Goal: Task Accomplishment & Management: Use online tool/utility

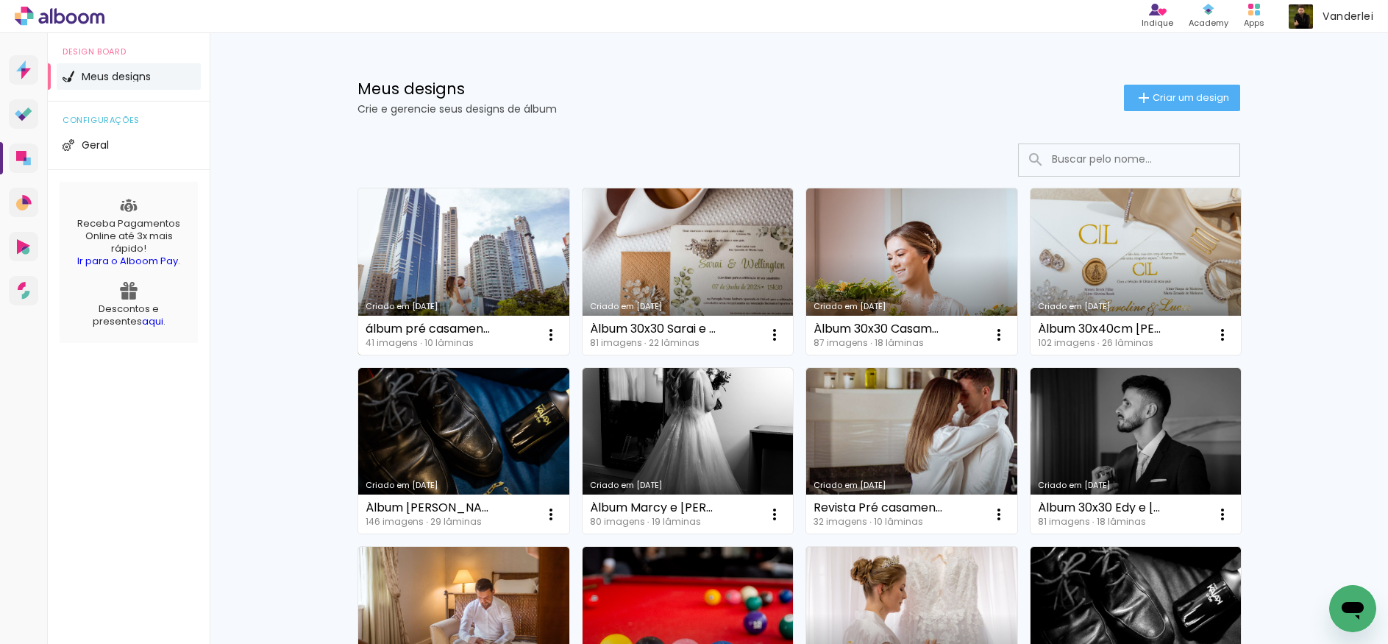
click at [480, 249] on link "Criado em [DATE]" at bounding box center [463, 271] width 211 height 166
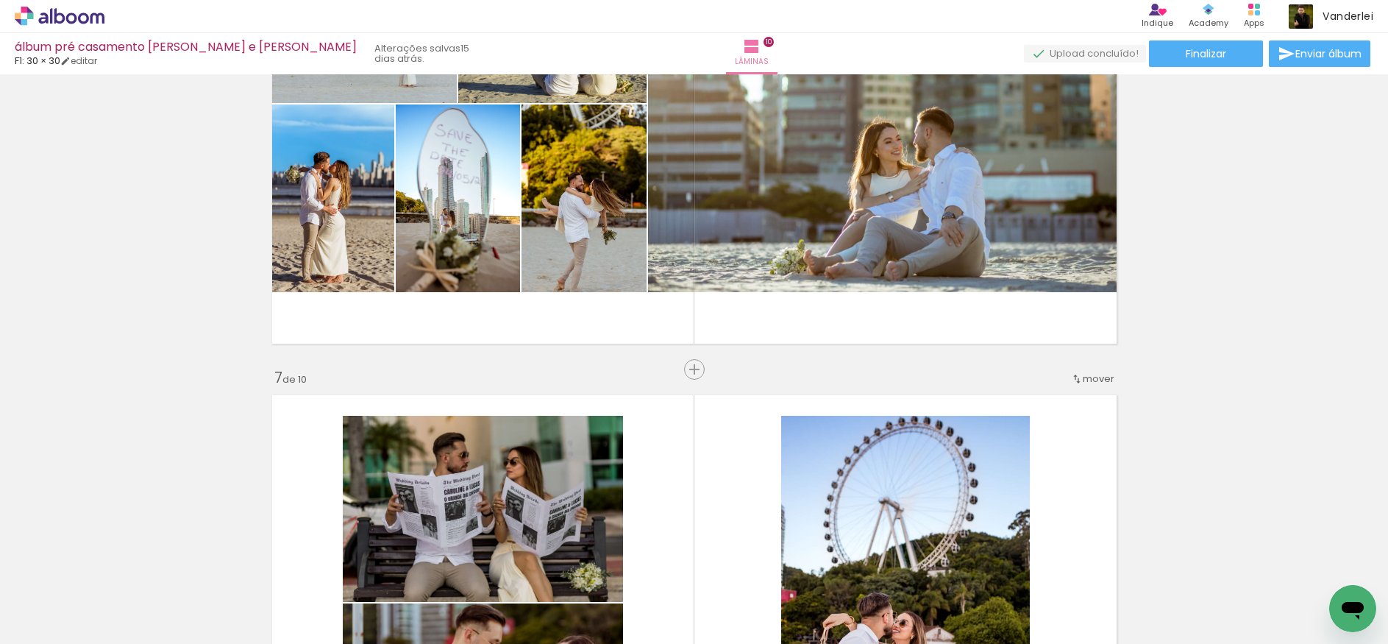
scroll to position [1981, 0]
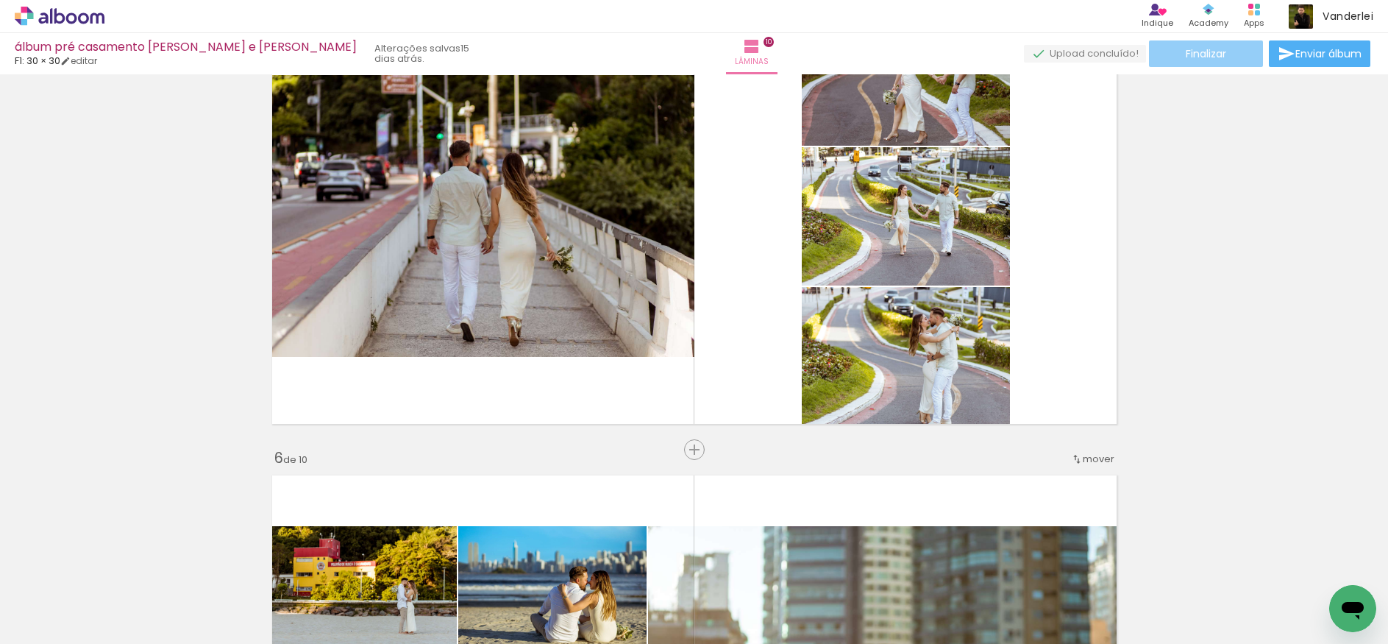
click at [1209, 56] on span "Finalizar" at bounding box center [1206, 54] width 40 height 10
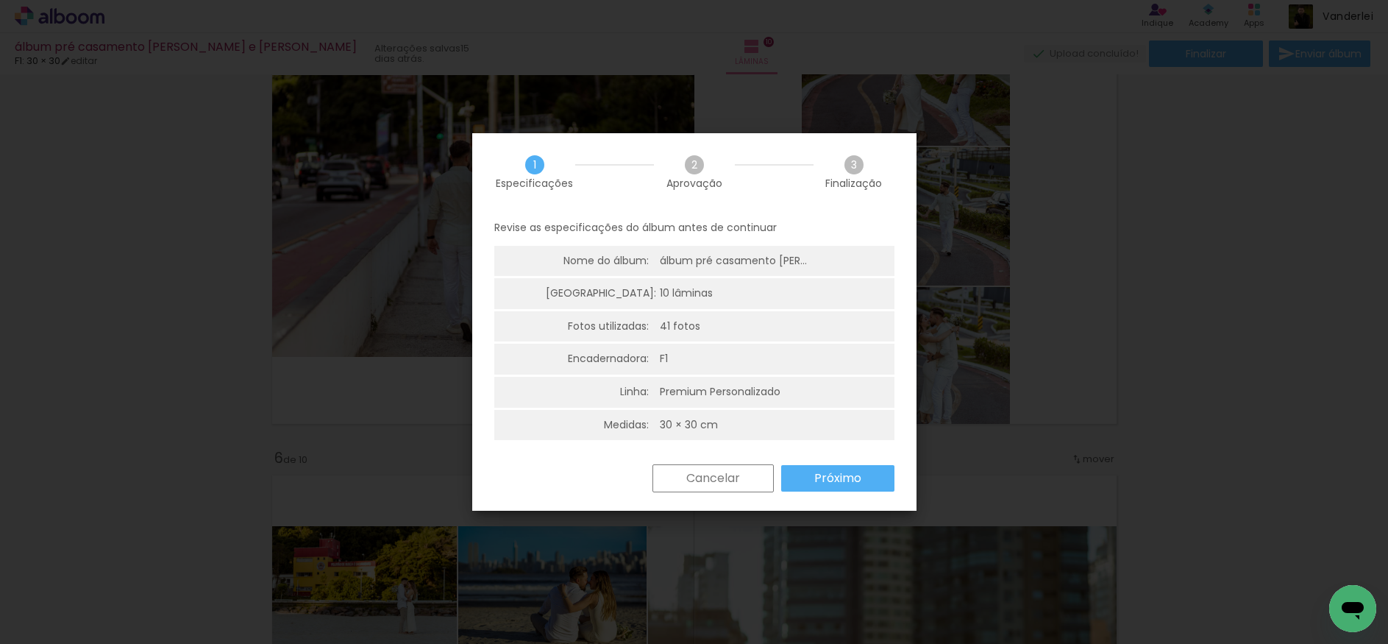
click at [0, 0] on slot "Próximo" at bounding box center [0, 0] width 0 height 0
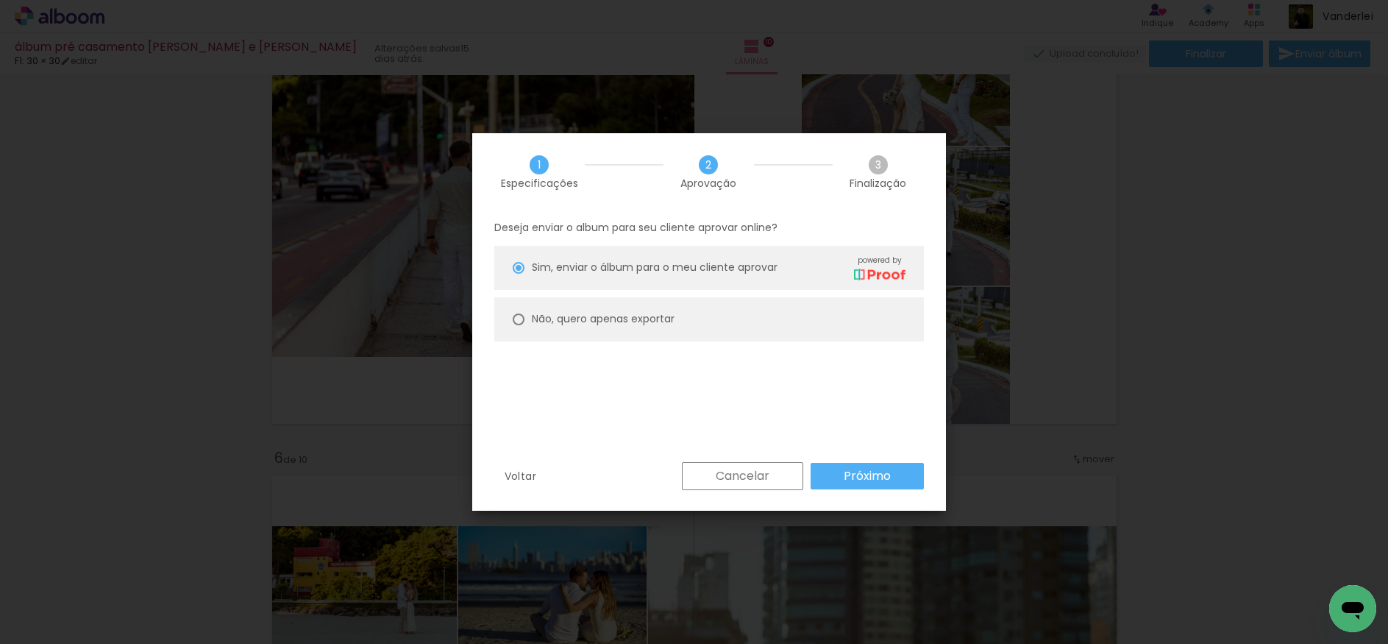
click at [0, 0] on slot "Não, quero apenas exportar" at bounding box center [0, 0] width 0 height 0
type paper-radio-button "on"
click at [0, 0] on slot "Próximo" at bounding box center [0, 0] width 0 height 0
type input "Alta, 300 DPI"
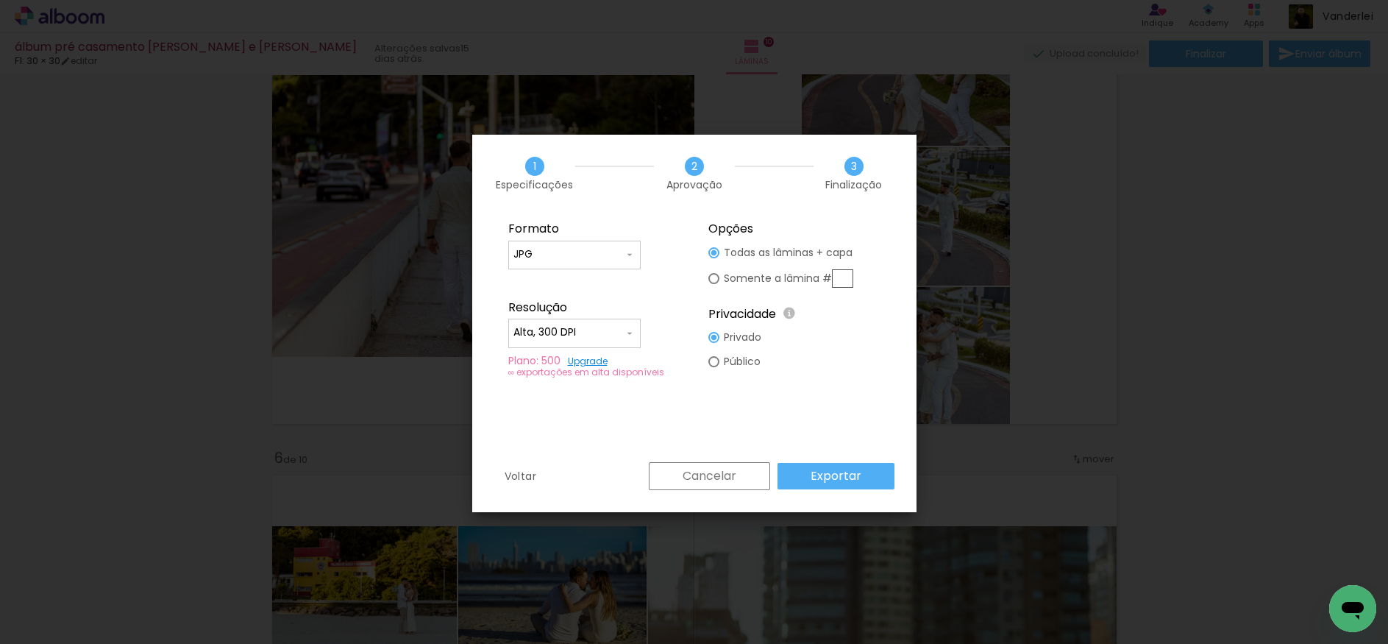
click at [0, 0] on slot "Exportar" at bounding box center [0, 0] width 0 height 0
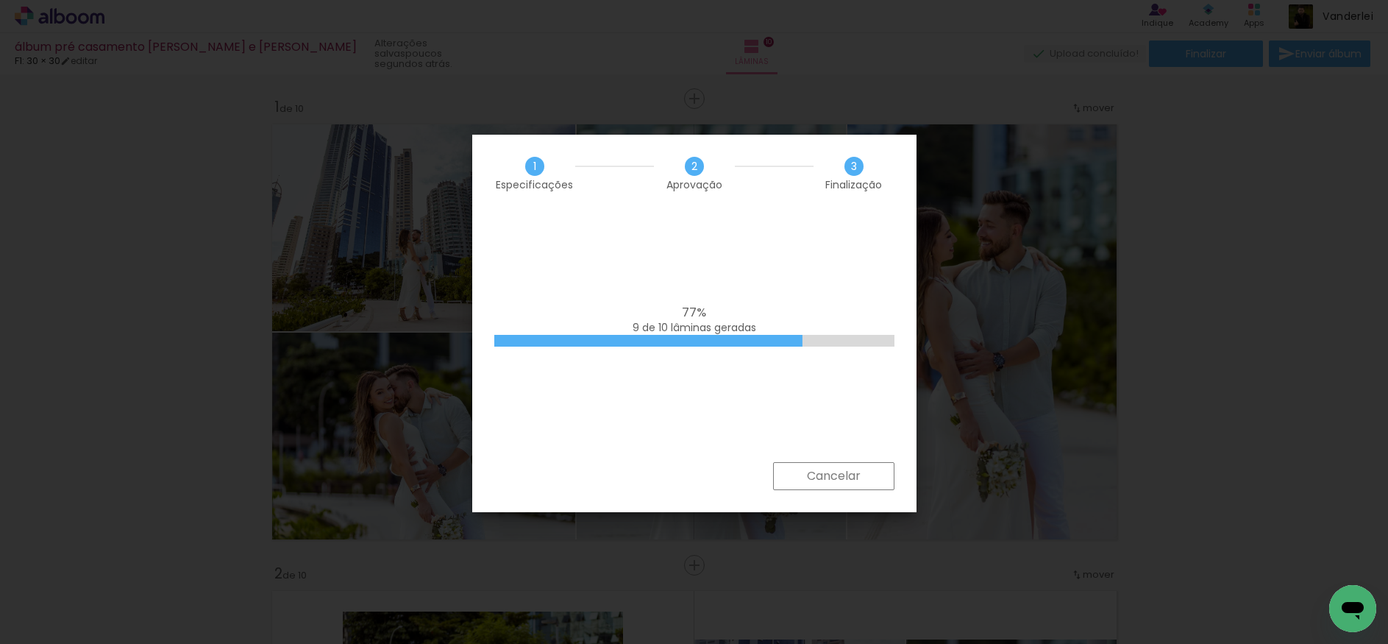
scroll to position [1981, 0]
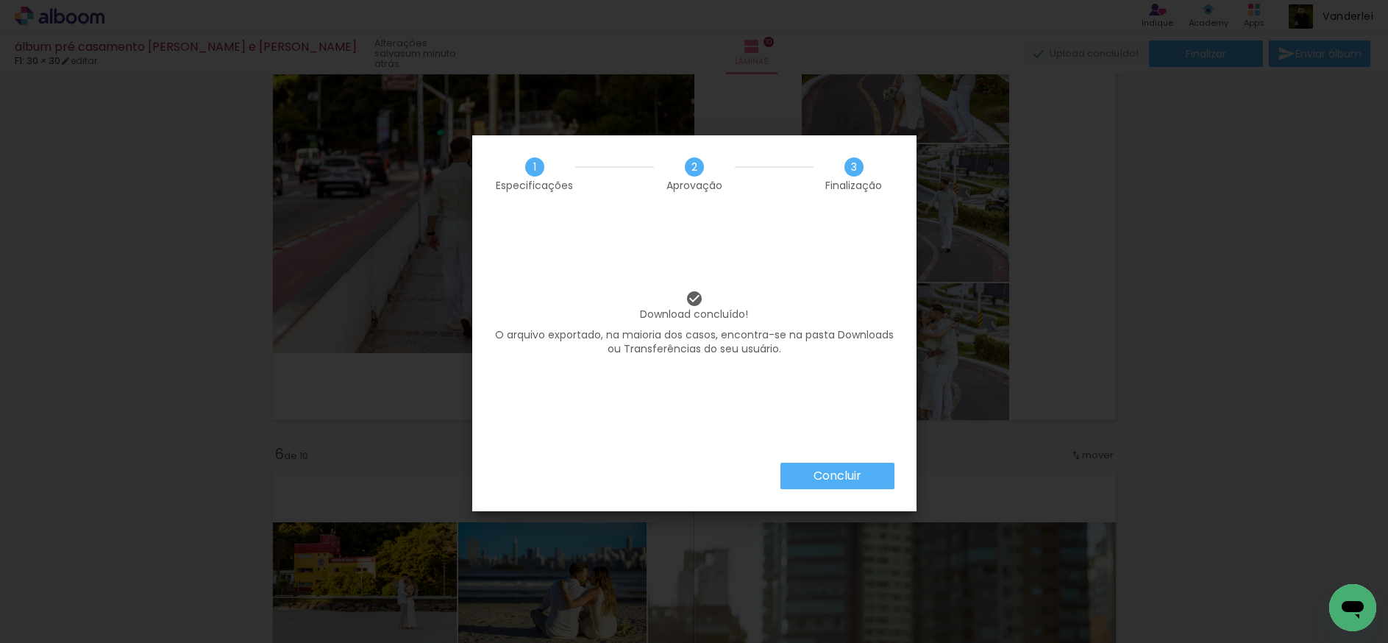
click at [0, 0] on slot "Concluir" at bounding box center [0, 0] width 0 height 0
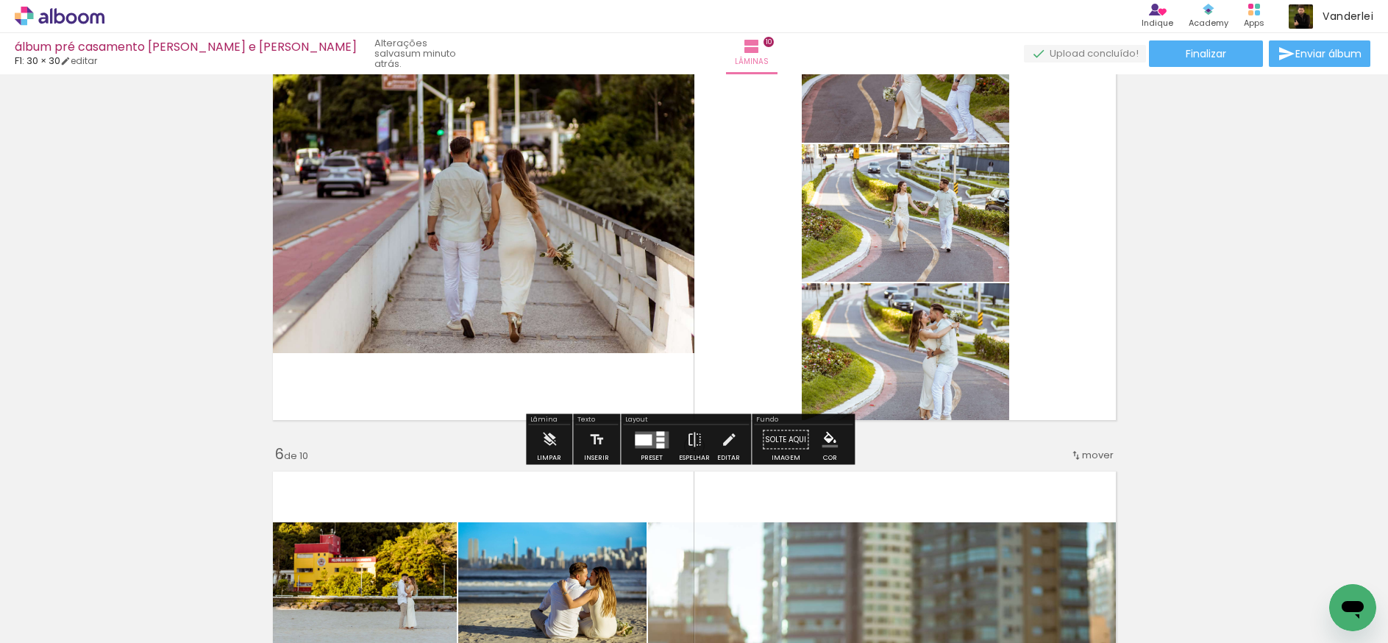
click at [72, 18] on icon at bounding box center [60, 16] width 90 height 19
